Goal: Transaction & Acquisition: Purchase product/service

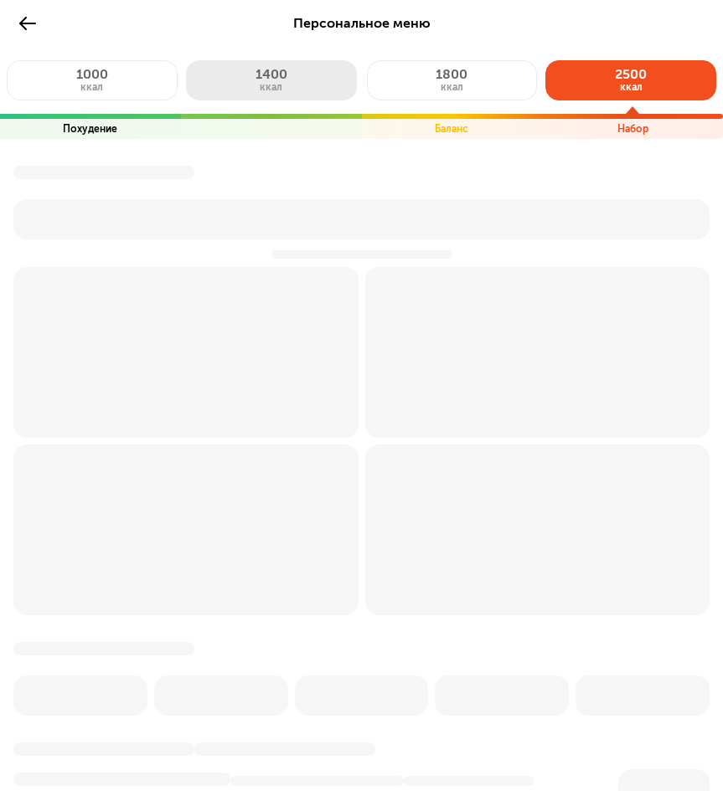
click at [276, 72] on span "1400" at bounding box center [271, 74] width 32 height 16
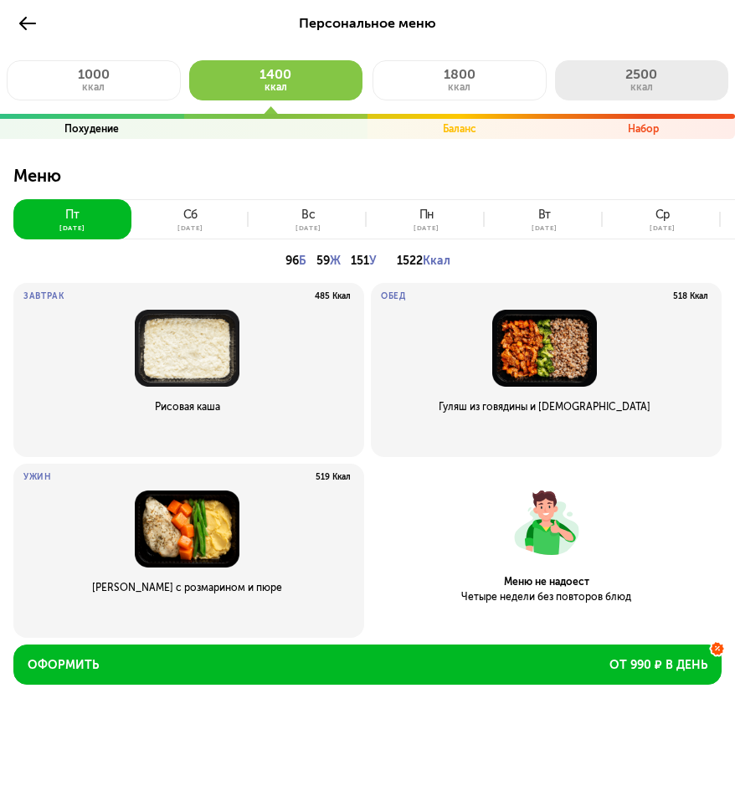
click at [649, 82] on span "ккал" at bounding box center [641, 87] width 23 height 12
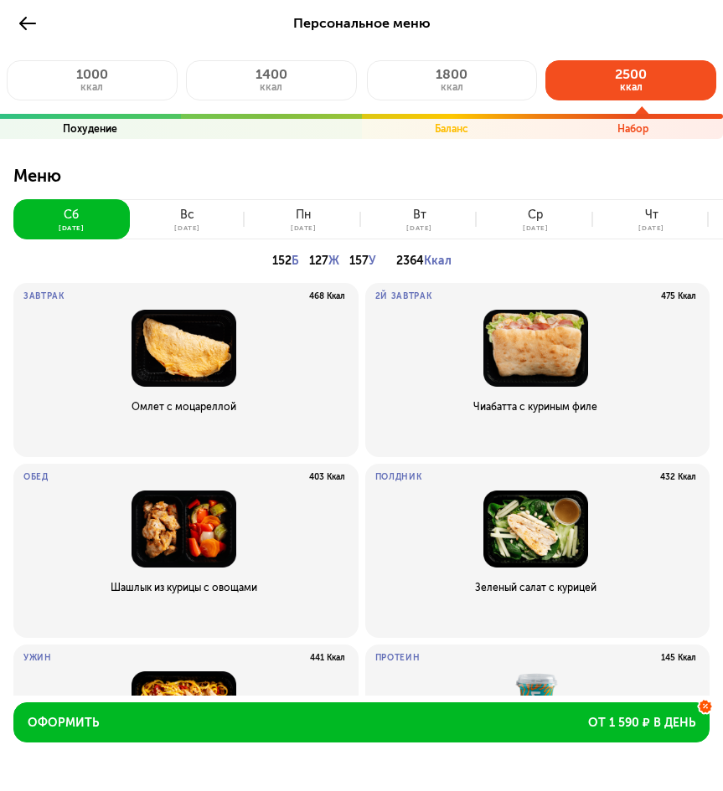
click at [214, 210] on button "[DATE]" at bounding box center [188, 219] width 116 height 40
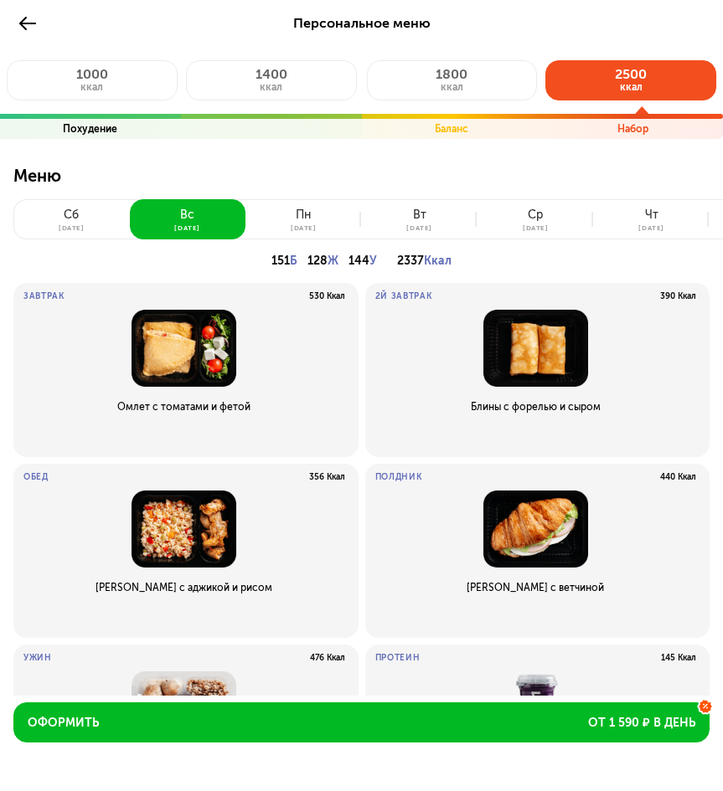
click at [257, 225] on button "[DATE]" at bounding box center [303, 219] width 116 height 40
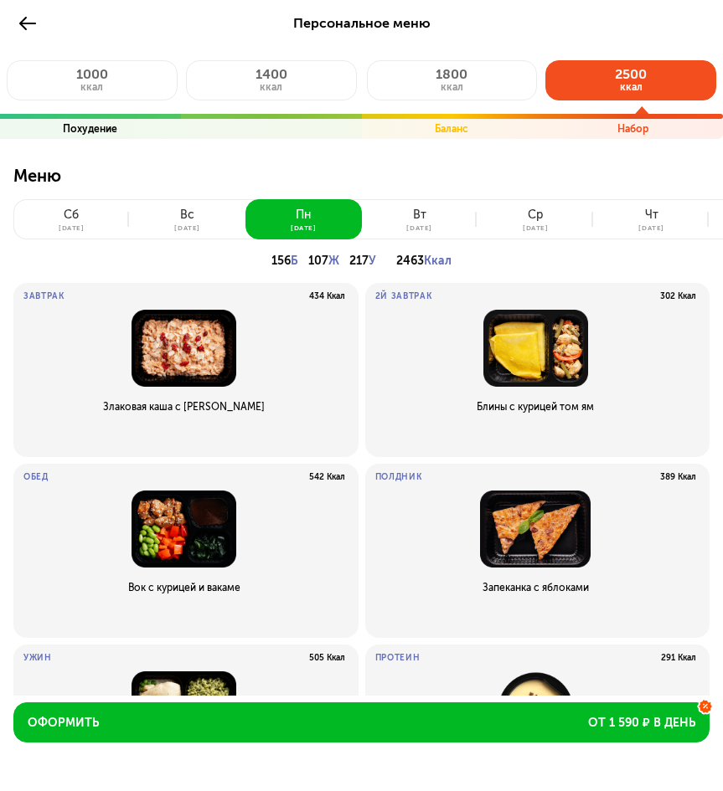
click at [403, 211] on button "[DATE]" at bounding box center [420, 219] width 116 height 40
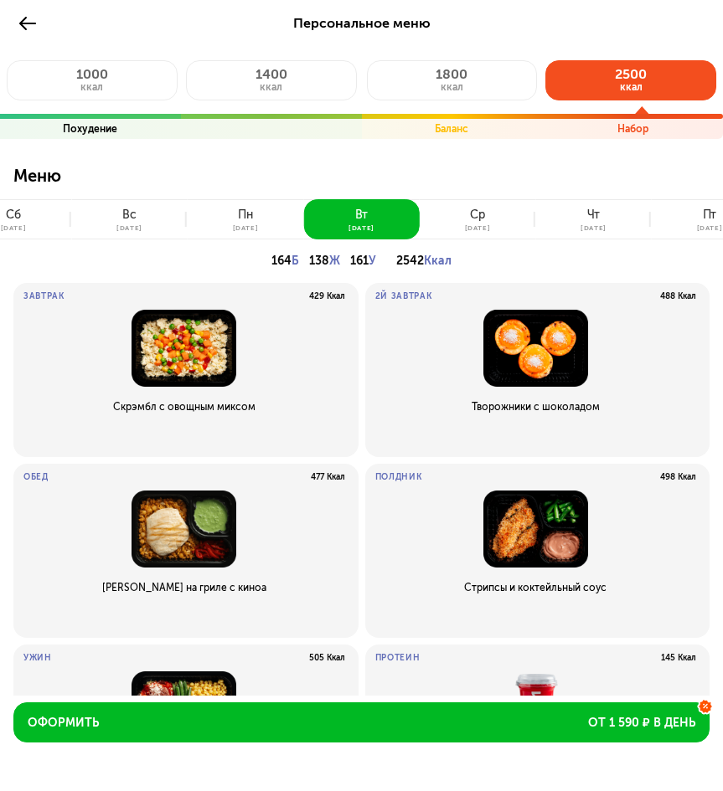
click at [470, 217] on div "ср" at bounding box center [477, 214] width 15 height 13
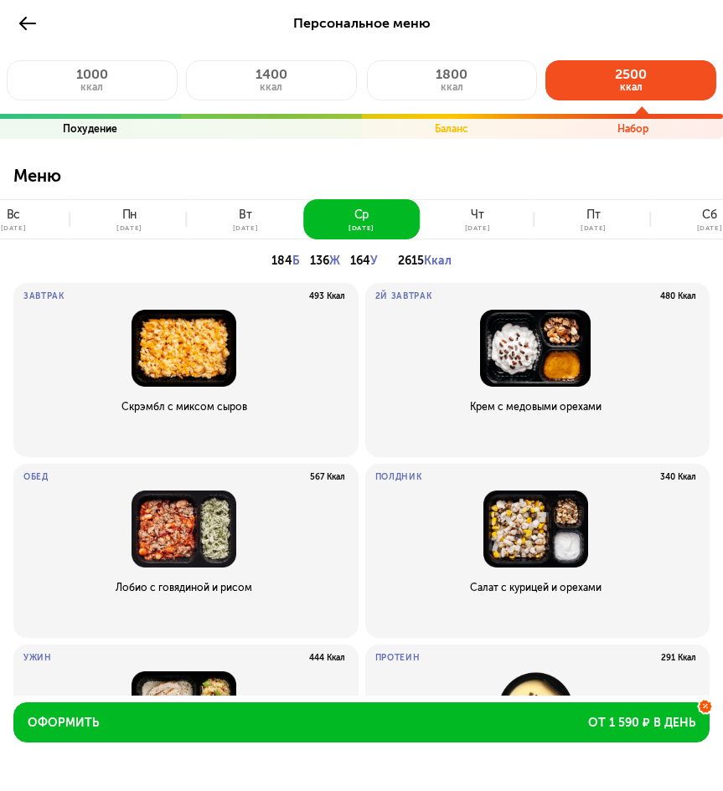
click at [481, 224] on div "[DATE]" at bounding box center [478, 227] width 26 height 7
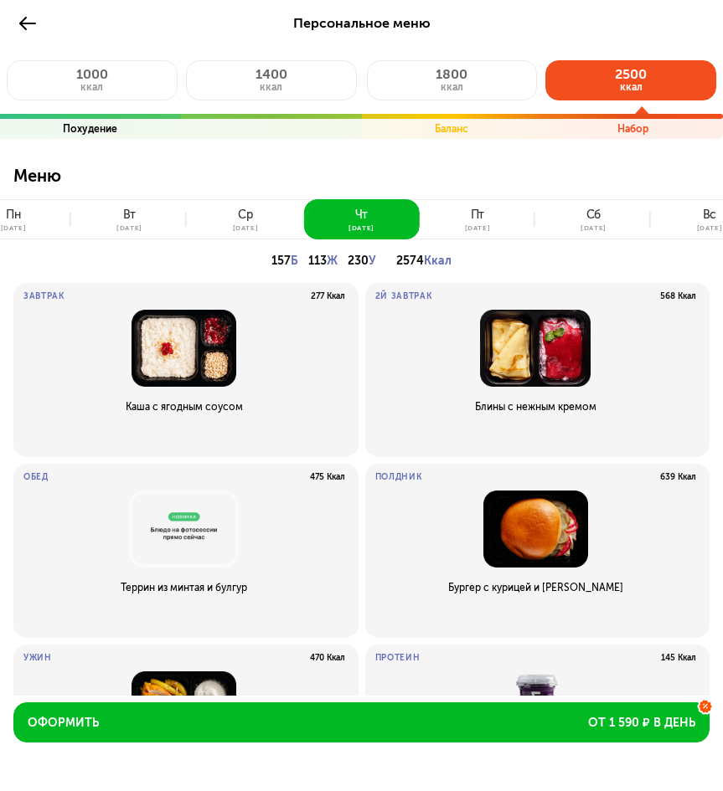
click at [489, 205] on button "[DATE]" at bounding box center [477, 219] width 116 height 40
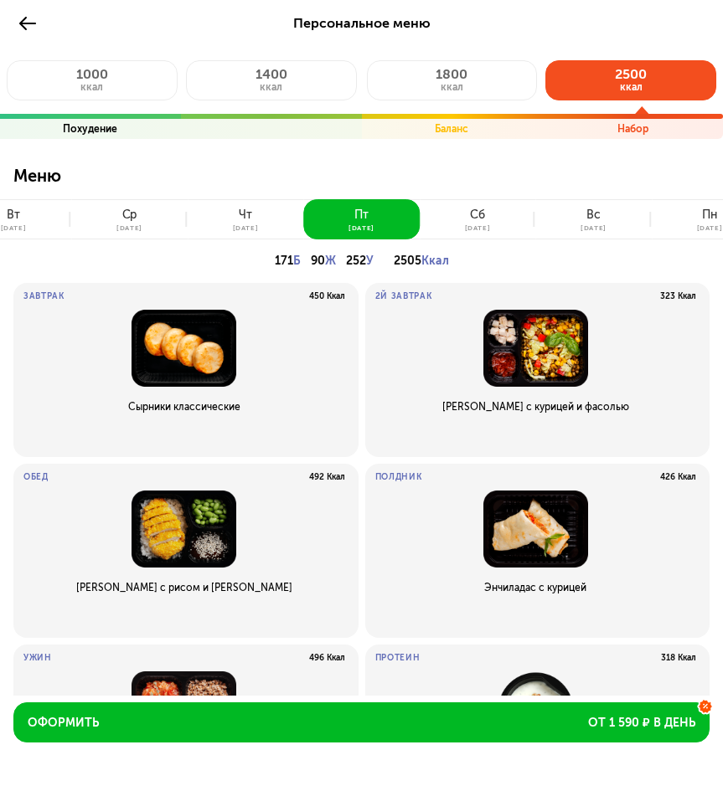
click at [499, 218] on button "[DATE]" at bounding box center [477, 219] width 116 height 40
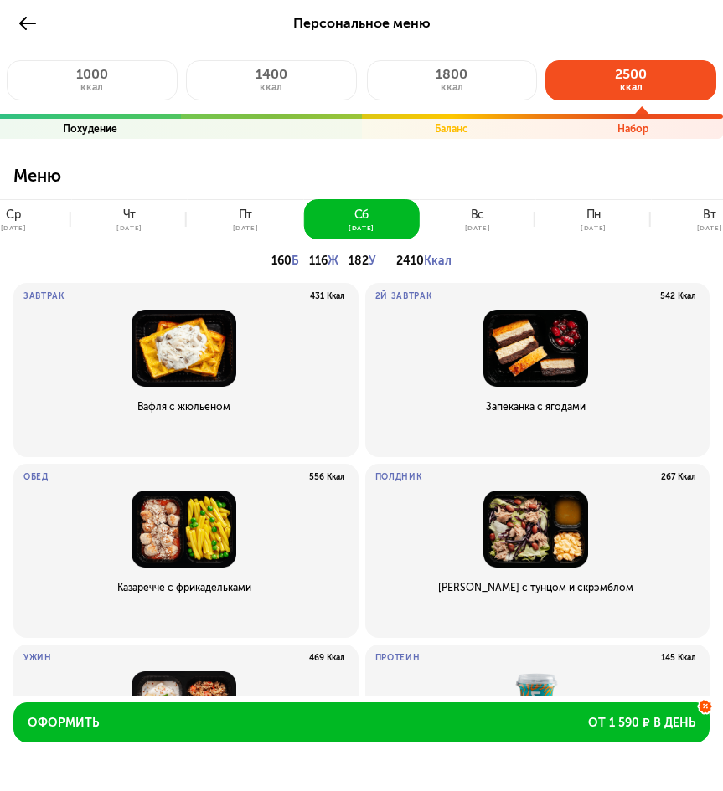
click at [460, 238] on button "[DATE]" at bounding box center [477, 219] width 116 height 40
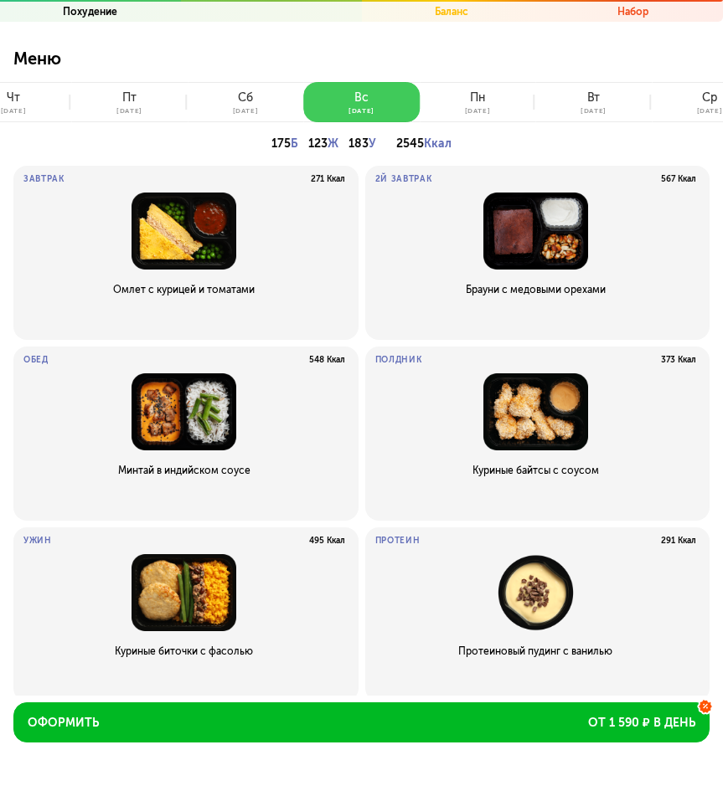
scroll to position [136, 0]
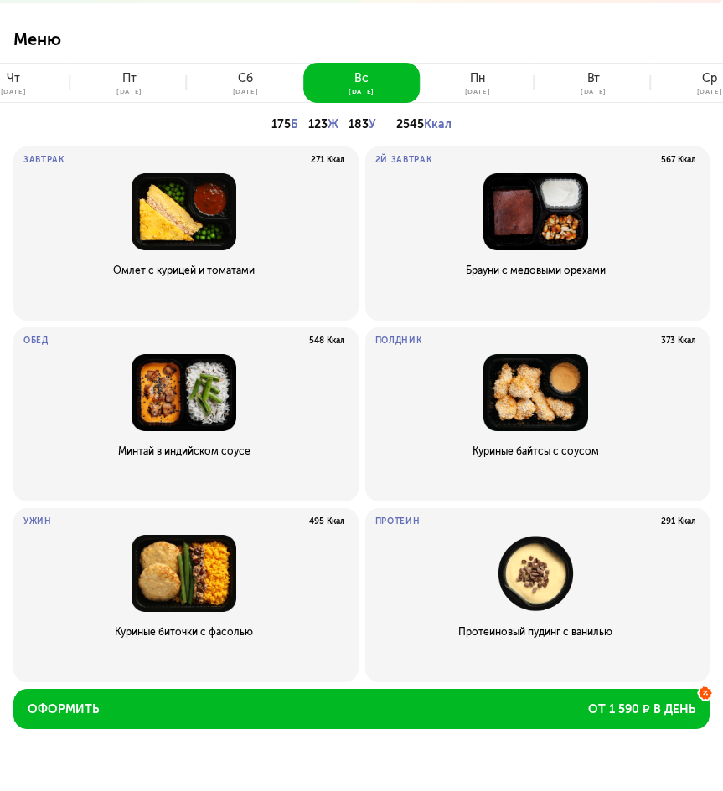
click at [562, 222] on img at bounding box center [535, 211] width 321 height 77
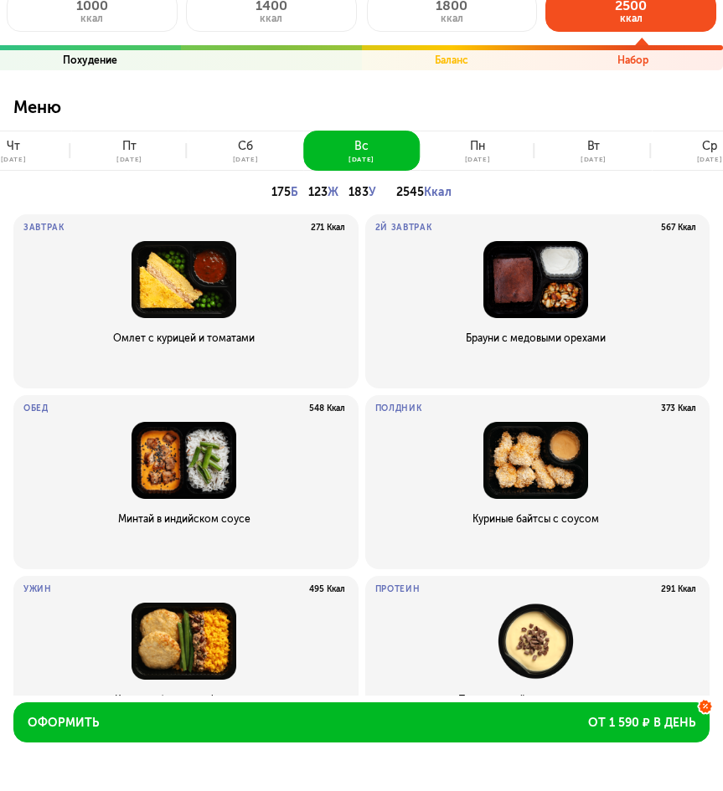
scroll to position [0, 0]
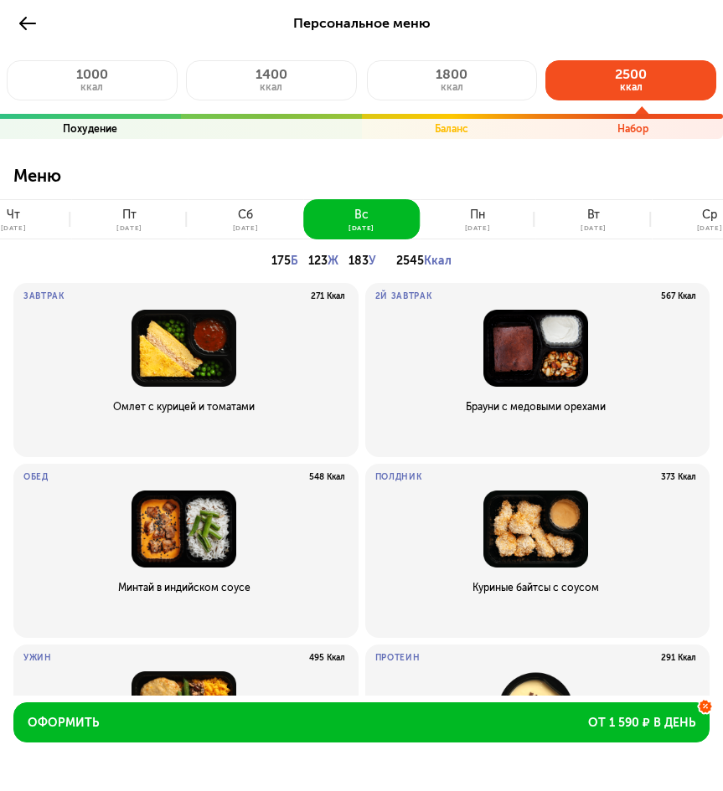
click at [475, 219] on div "пн" at bounding box center [477, 214] width 15 height 13
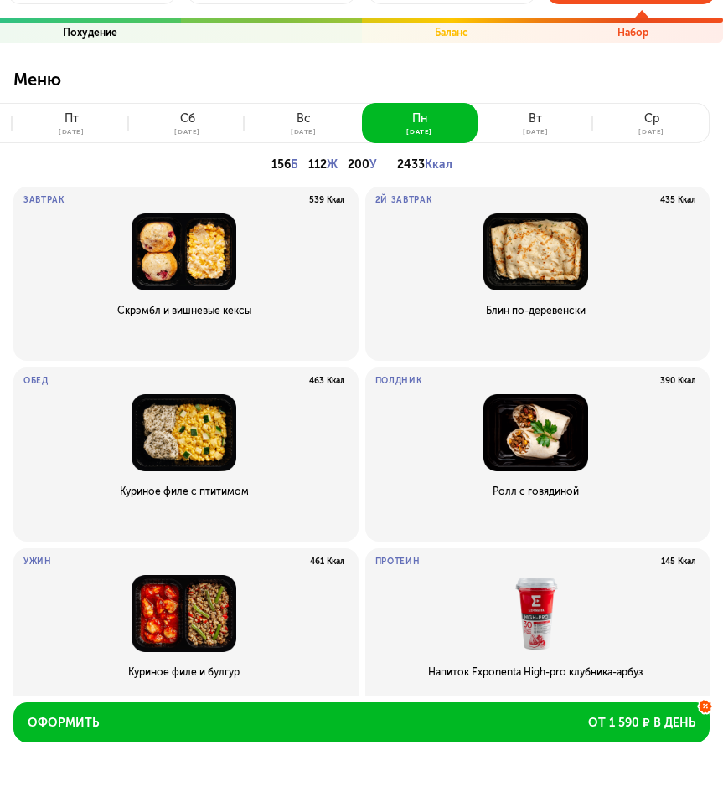
scroll to position [53, 0]
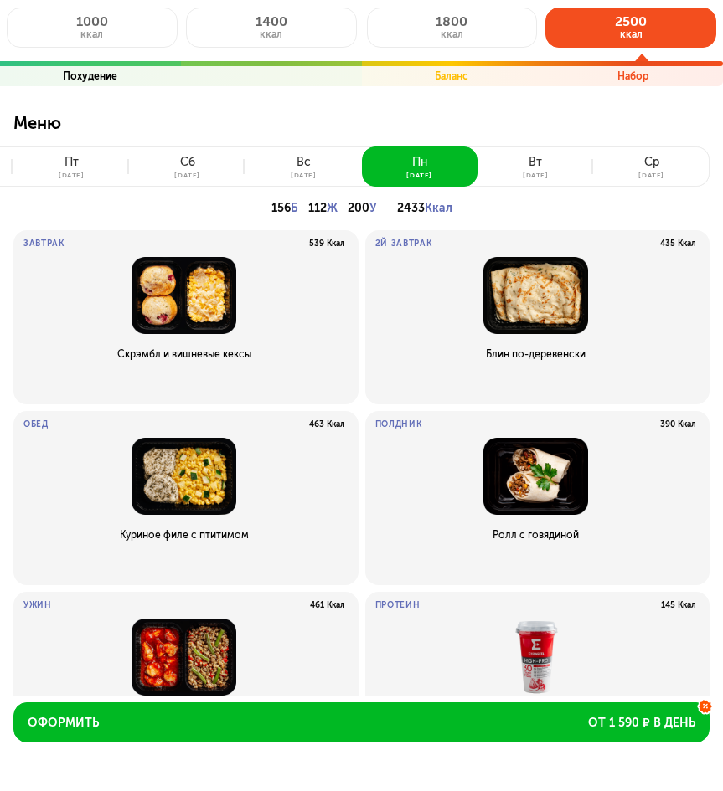
click at [515, 153] on button "[DATE]" at bounding box center [535, 167] width 116 height 40
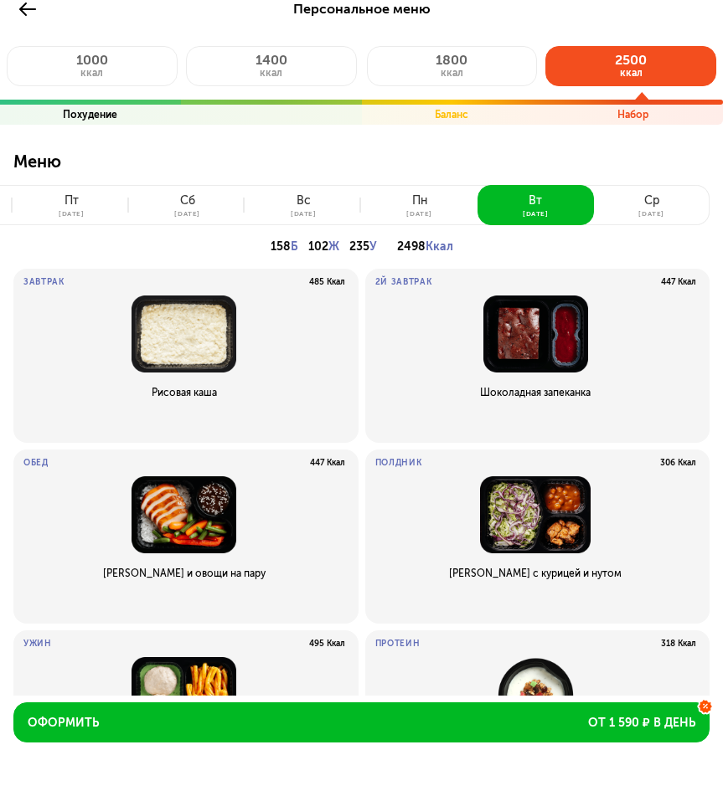
scroll to position [0, 0]
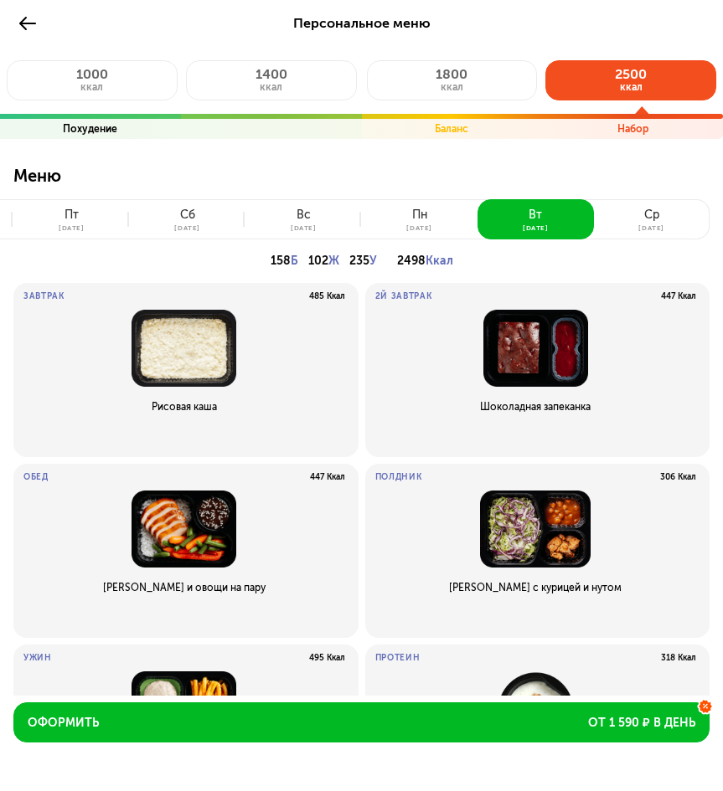
click at [624, 219] on button "[DATE]" at bounding box center [652, 219] width 116 height 40
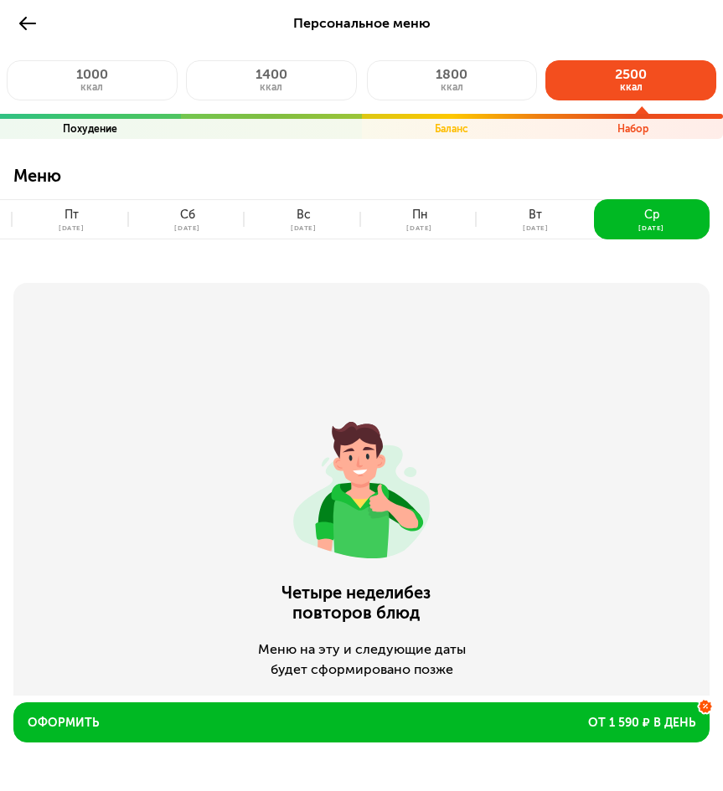
click at [44, 194] on p "Меню" at bounding box center [361, 182] width 696 height 33
click at [51, 205] on button "[DATE]" at bounding box center [71, 219] width 116 height 40
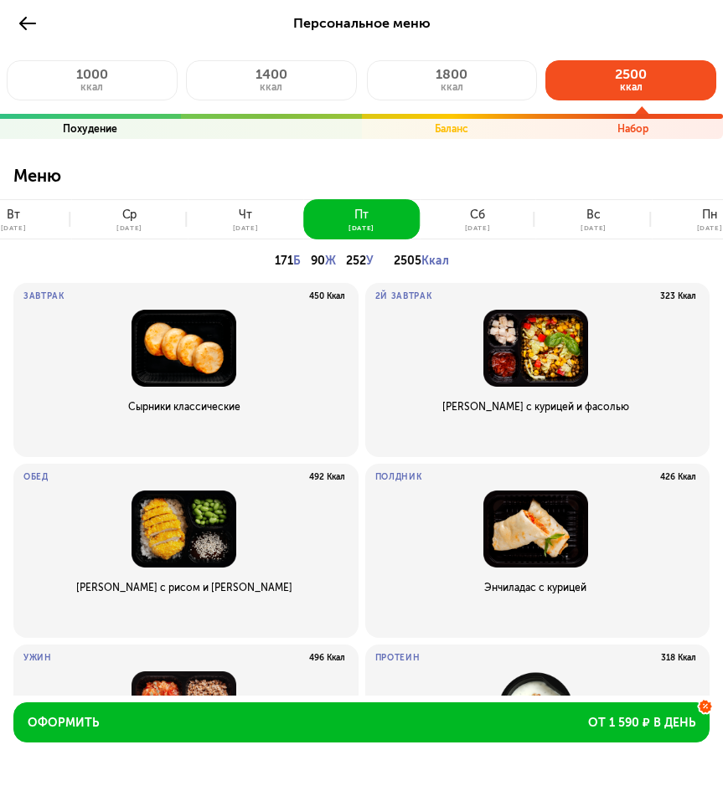
click at [39, 219] on button "[DATE]" at bounding box center [14, 219] width 116 height 40
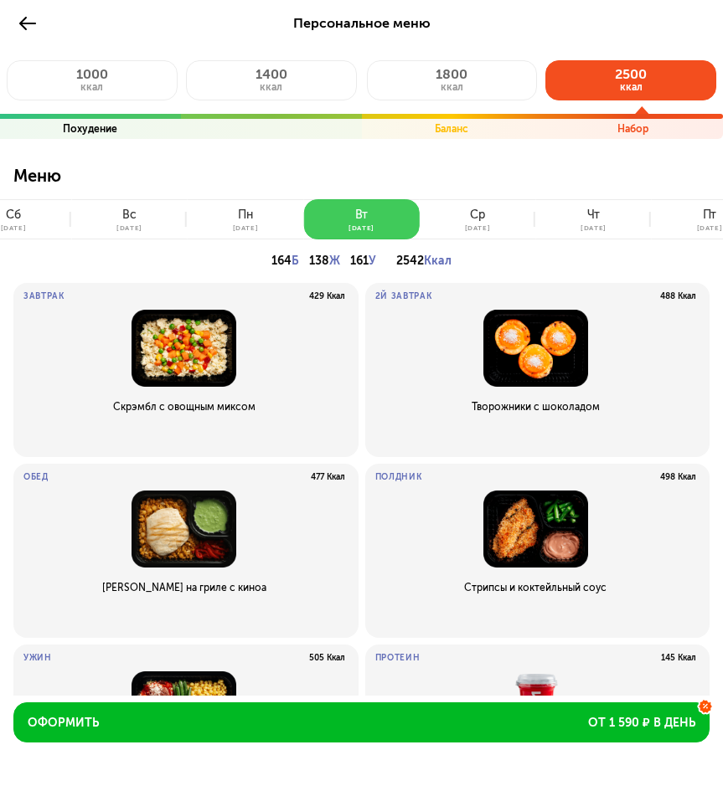
click at [39, 219] on button "[DATE]" at bounding box center [14, 219] width 116 height 40
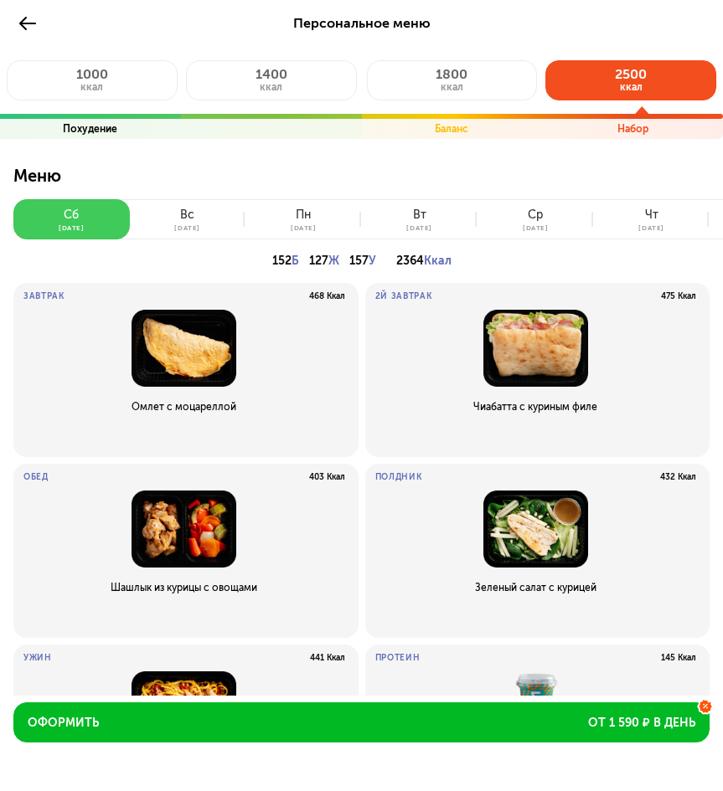
click at [39, 219] on button "[DATE]" at bounding box center [71, 219] width 116 height 40
